Goal: Go to known website: Access a specific website the user already knows

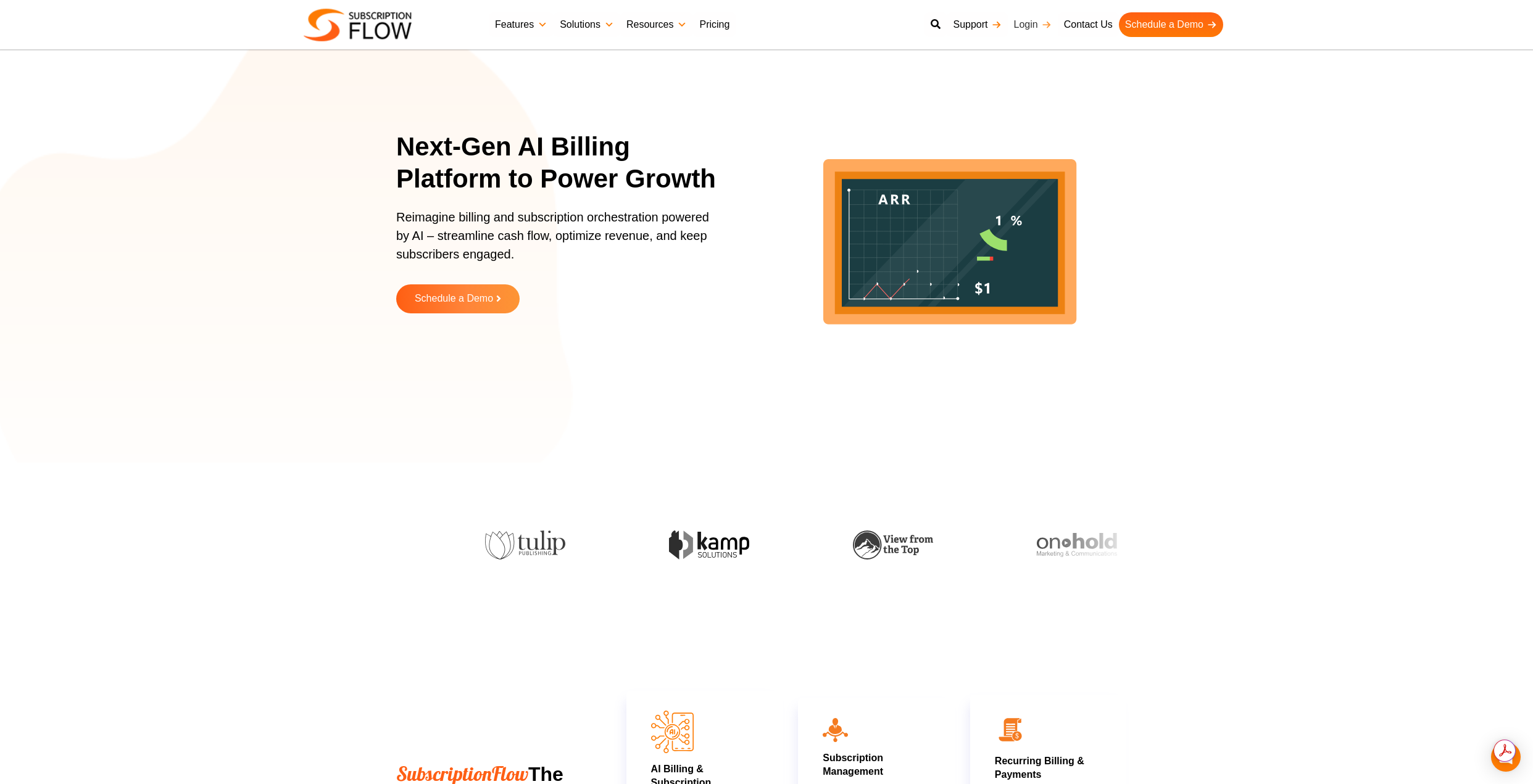
click at [1037, 24] on link "Login" at bounding box center [1032, 25] width 50 height 25
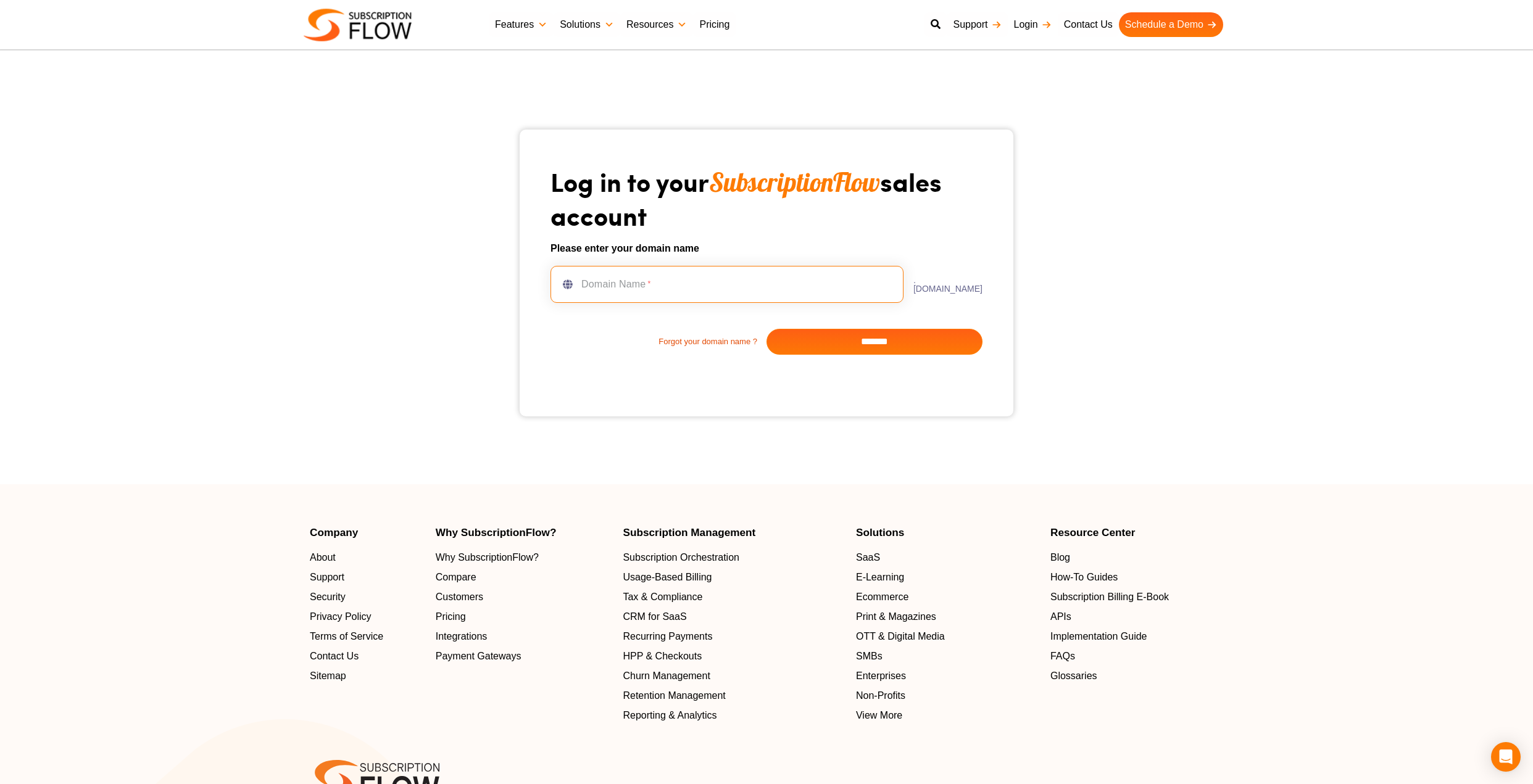
click at [625, 292] on input "text" at bounding box center [726, 284] width 353 height 37
type input "**********"
click at [868, 342] on input "*******" at bounding box center [874, 342] width 216 height 26
